Goal: Task Accomplishment & Management: Manage account settings

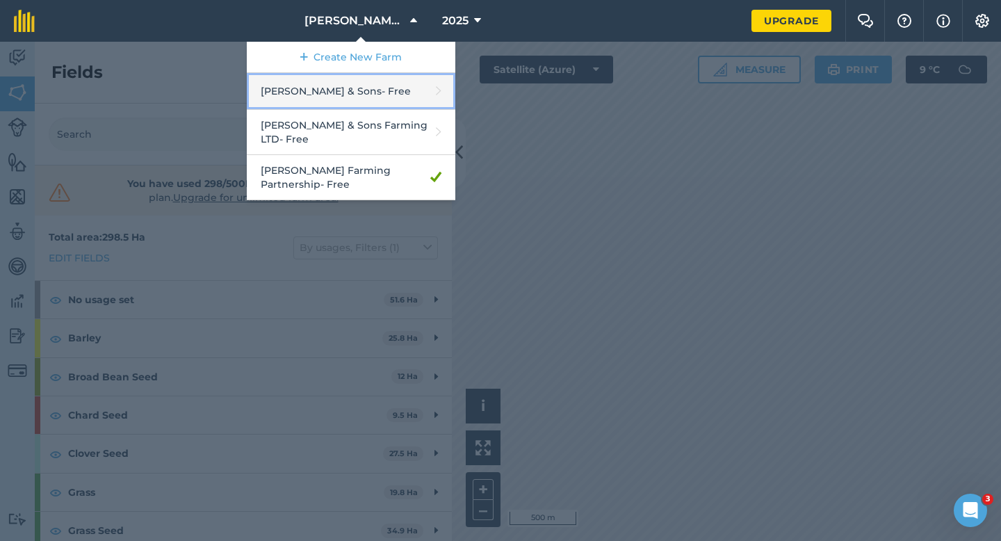
click at [366, 86] on link "[PERSON_NAME] & Sons - Free" at bounding box center [351, 91] width 209 height 37
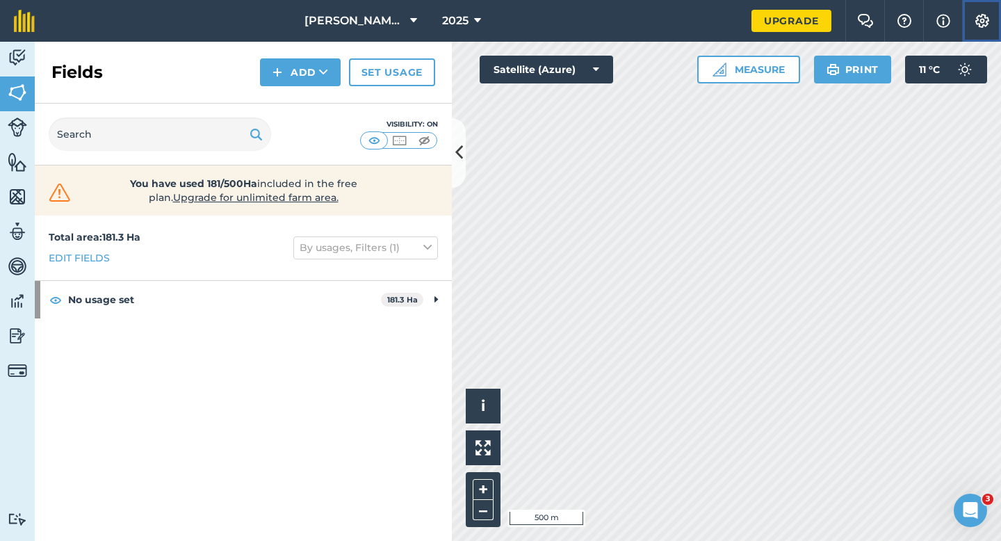
click at [983, 10] on button "Settings" at bounding box center [981, 21] width 39 height 42
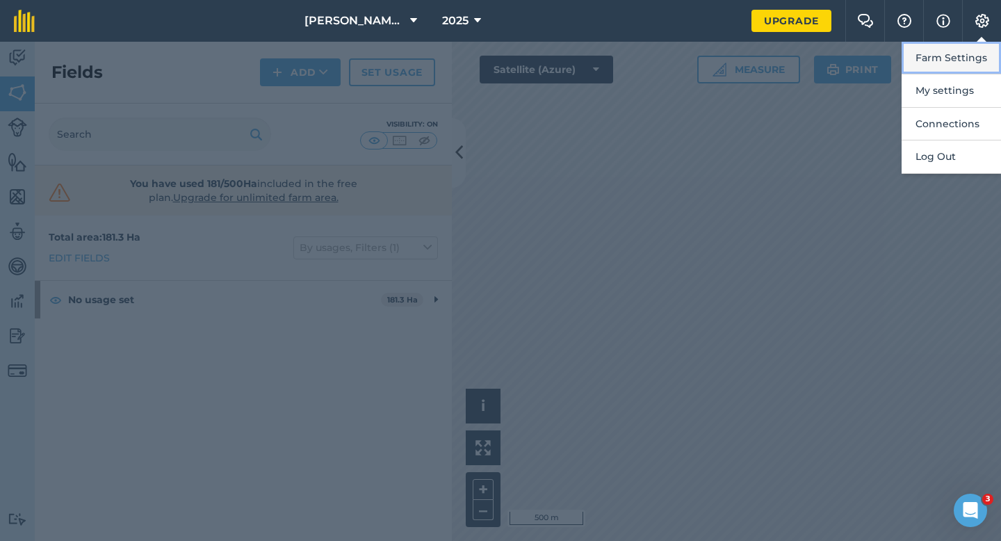
click at [946, 62] on button "Farm Settings" at bounding box center [951, 58] width 99 height 33
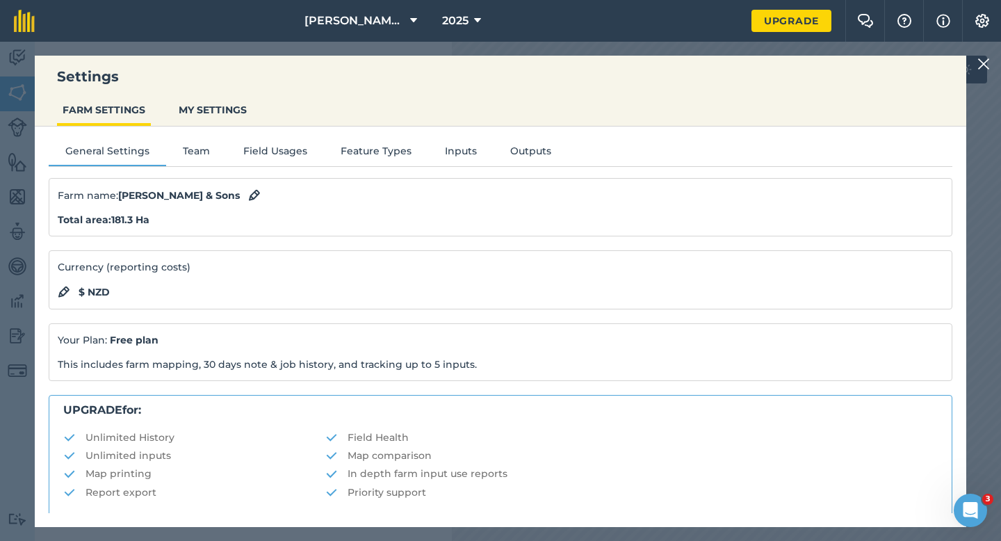
scroll to position [267, 0]
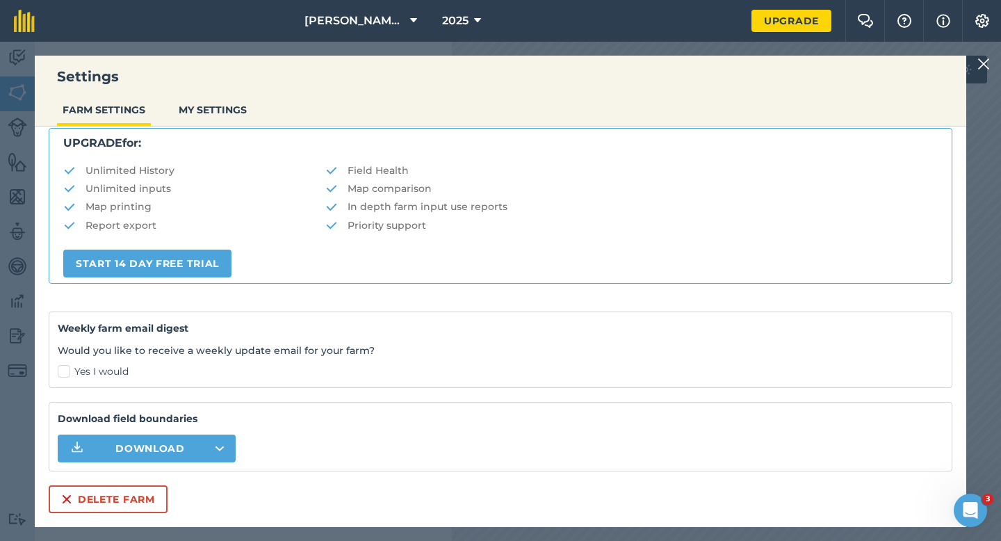
click at [94, 524] on div "Settings FARM SETTINGS MY SETTINGS General Settings Team Field Usages Feature T…" at bounding box center [501, 291] width 932 height 471
click at [94, 499] on button "Delete farm" at bounding box center [108, 499] width 119 height 28
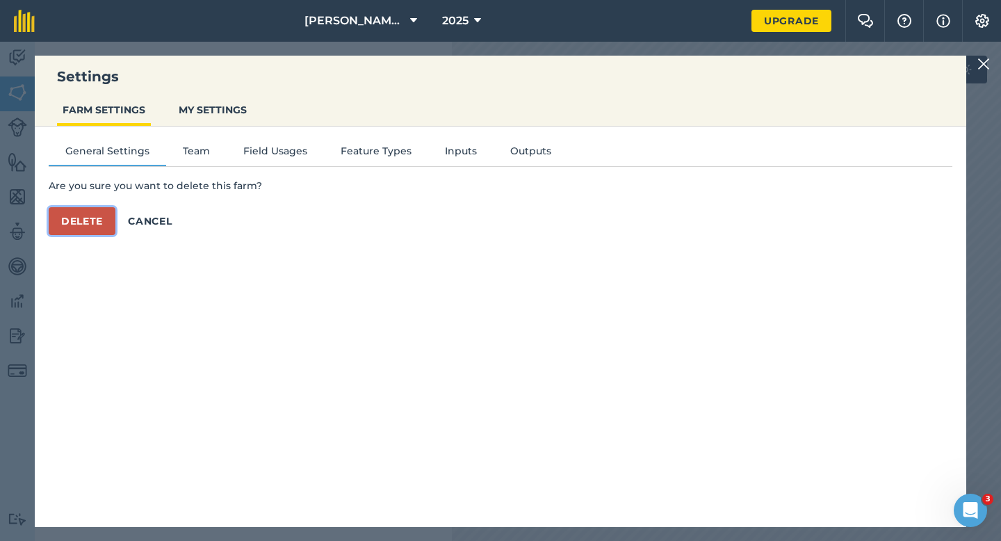
click at [88, 217] on button "Delete" at bounding box center [82, 221] width 67 height 28
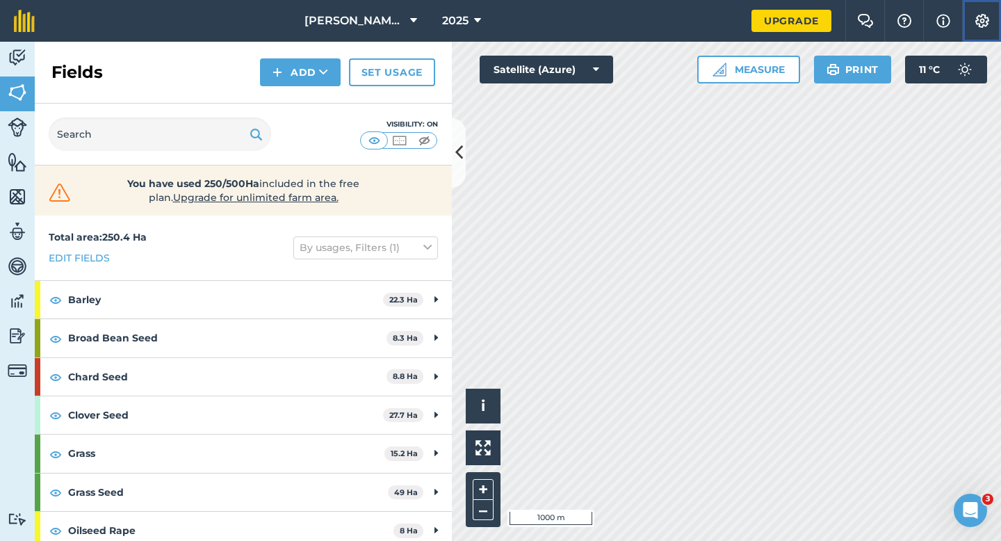
click at [981, 31] on button "Settings" at bounding box center [981, 21] width 39 height 42
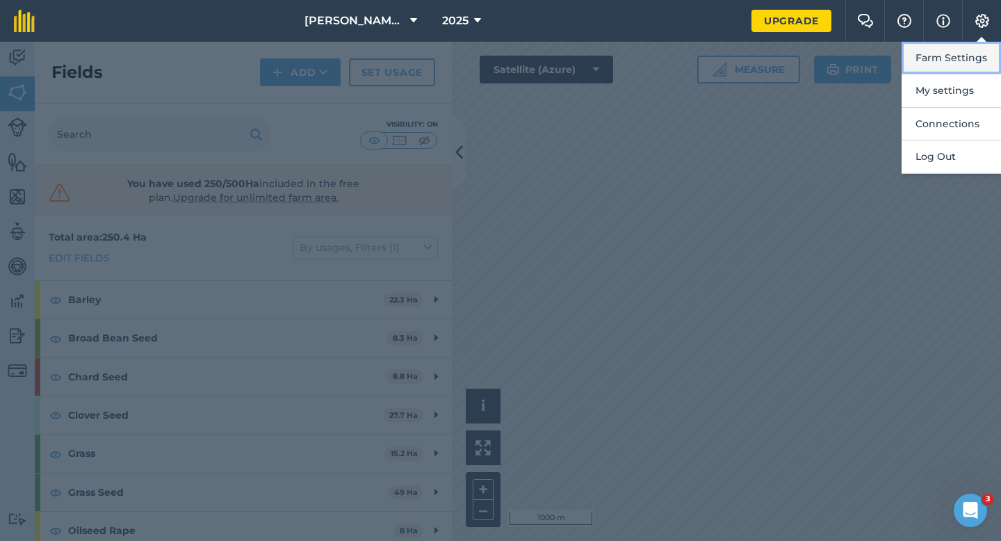
click at [979, 50] on button "Farm Settings" at bounding box center [951, 58] width 99 height 33
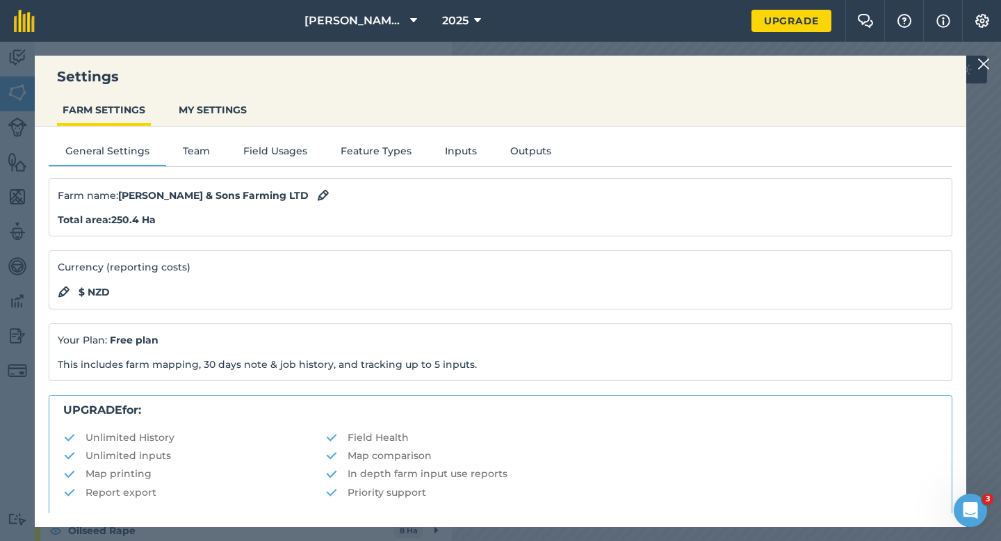
scroll to position [267, 0]
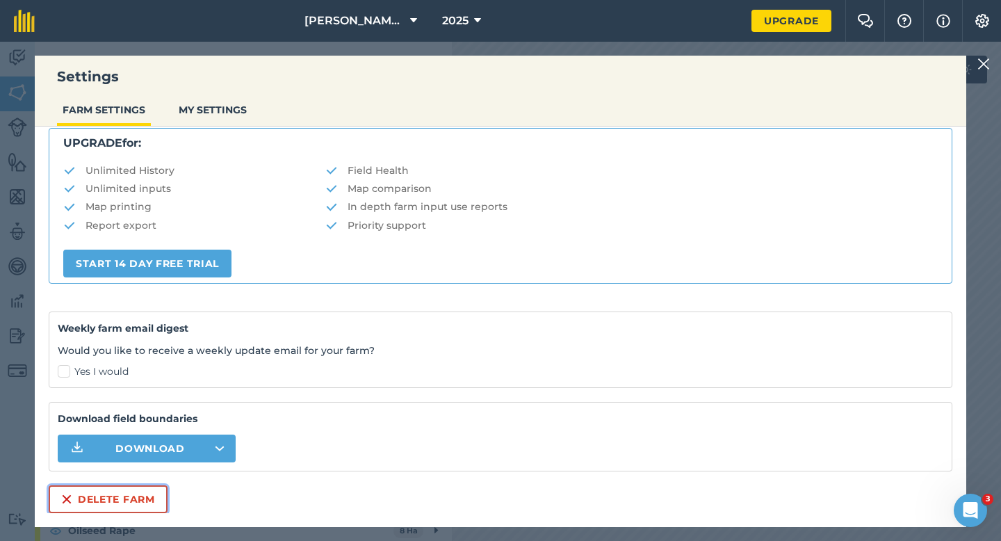
click at [106, 512] on button "Delete farm" at bounding box center [108, 499] width 119 height 28
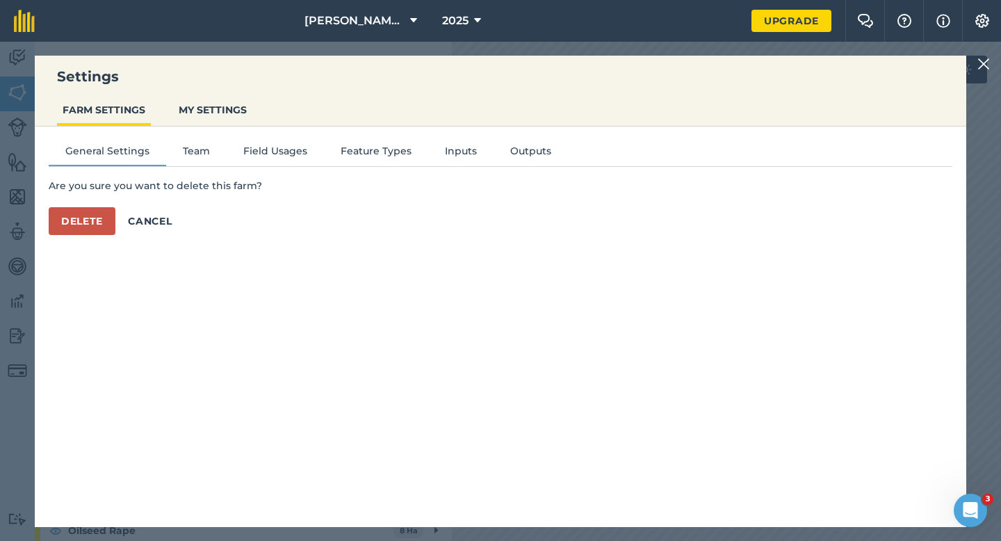
scroll to position [0, 0]
click at [96, 222] on button "Delete" at bounding box center [82, 221] width 67 height 28
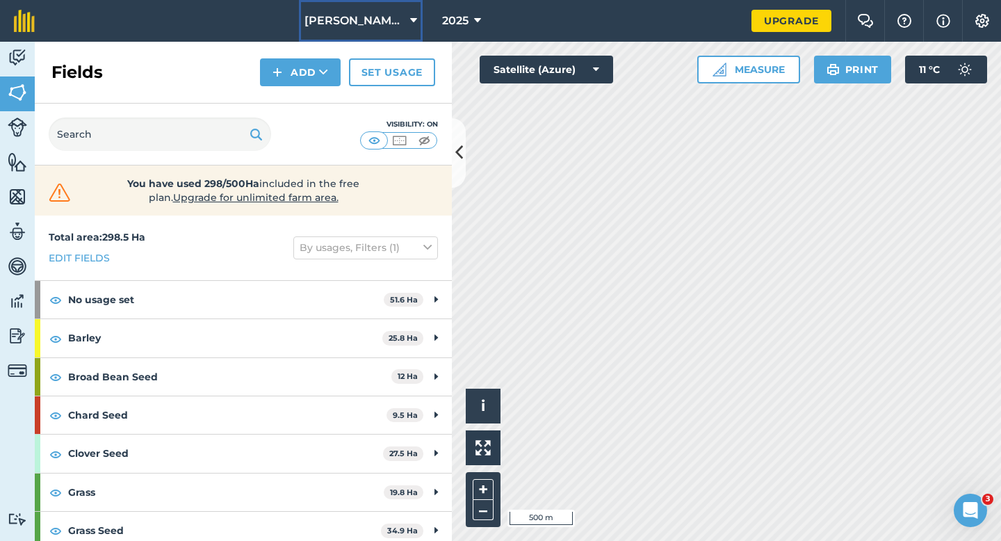
click at [330, 26] on span "[PERSON_NAME] Farming Partnership" at bounding box center [355, 21] width 100 height 17
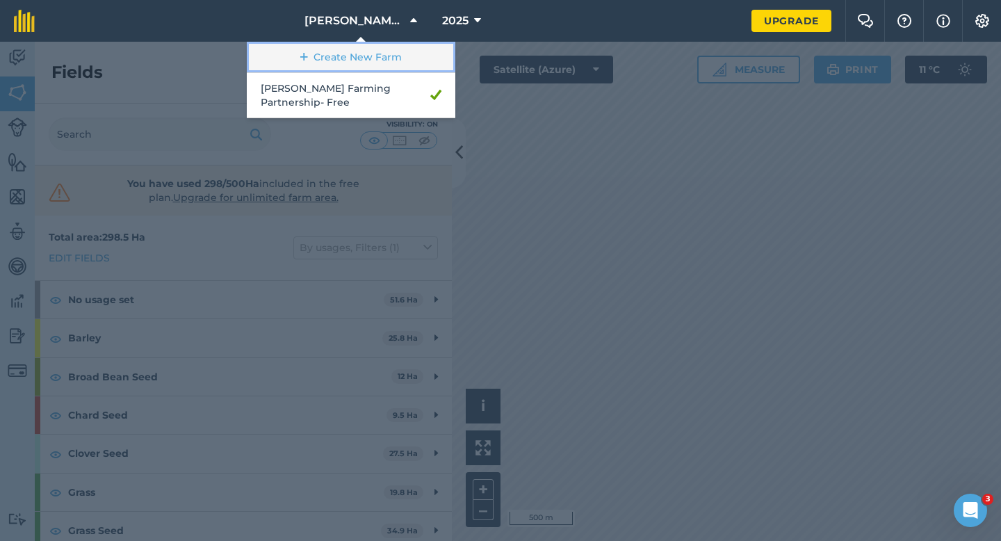
click at [331, 53] on link "Create New Farm" at bounding box center [351, 57] width 209 height 31
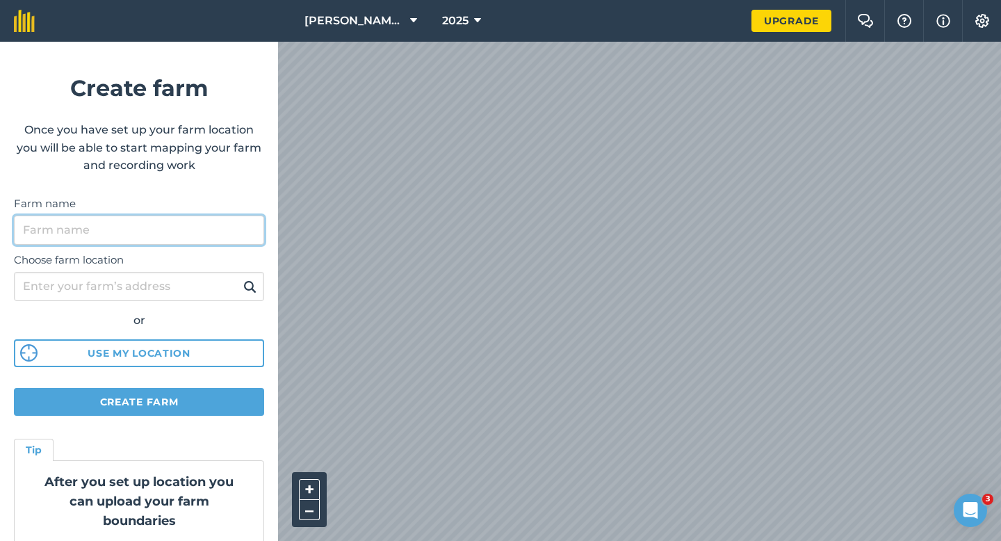
click at [204, 230] on input "Farm name" at bounding box center [139, 230] width 250 height 29
type input "[PERSON_NAME] & Sons"
